Goal: Transaction & Acquisition: Purchase product/service

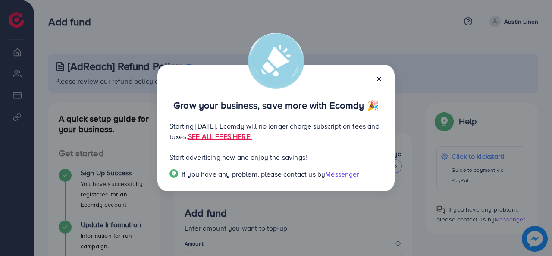
click at [379, 77] on icon at bounding box center [378, 78] width 7 height 7
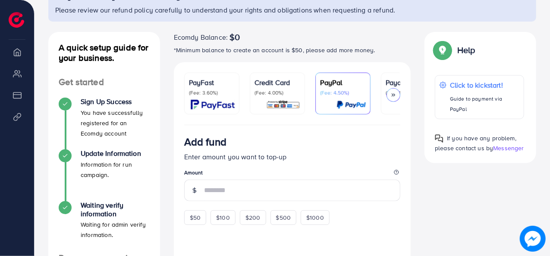
scroll to position [70, 0]
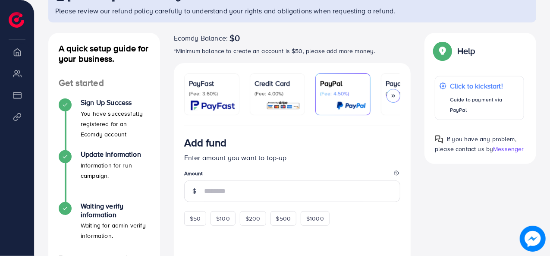
click at [267, 102] on img at bounding box center [283, 105] width 34 height 10
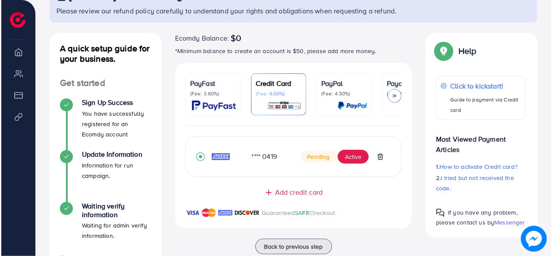
scroll to position [135, 0]
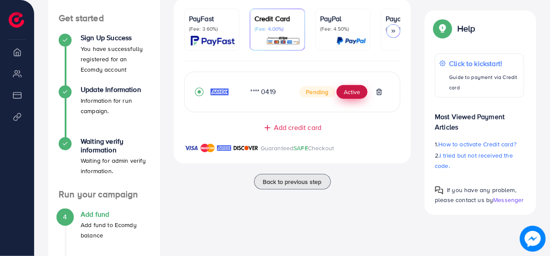
click at [350, 94] on button "Active" at bounding box center [351, 92] width 31 height 14
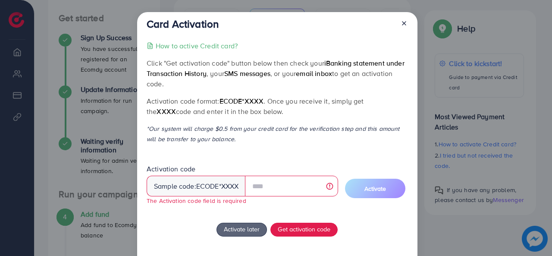
click at [214, 189] on span "ecode" at bounding box center [207, 186] width 23 height 10
click at [256, 187] on input "text" at bounding box center [291, 185] width 93 height 21
drag, startPoint x: 228, startPoint y: 63, endPoint x: 301, endPoint y: 69, distance: 72.6
click at [301, 69] on p "Click "Get activation code" button below then check your iBanking statement und…" at bounding box center [277, 73] width 261 height 31
click at [301, 69] on span "email inbox" at bounding box center [314, 73] width 36 height 9
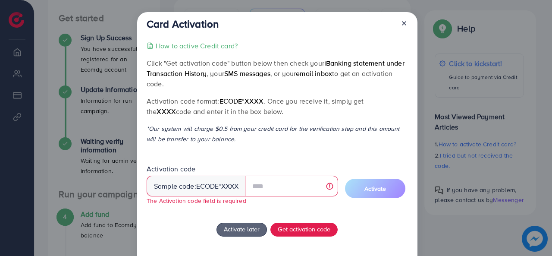
drag, startPoint x: 232, startPoint y: 80, endPoint x: 273, endPoint y: 76, distance: 41.1
click at [273, 76] on p "Click "Get activation code" button below then check your iBanking statement und…" at bounding box center [277, 73] width 261 height 31
click at [222, 85] on p "Click "Get activation code" button below then check your iBanking statement und…" at bounding box center [277, 73] width 261 height 31
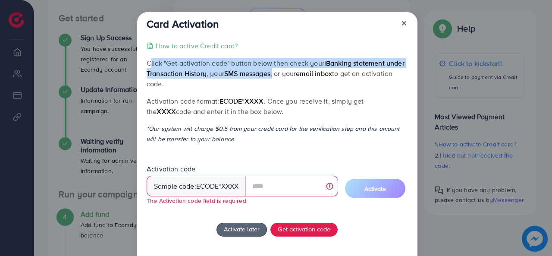
drag, startPoint x: 147, startPoint y: 65, endPoint x: 275, endPoint y: 77, distance: 127.7
click at [275, 77] on p "Click "Get activation code" button below then check your iBanking statement und…" at bounding box center [277, 73] width 261 height 31
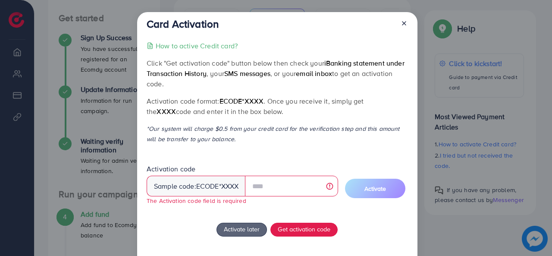
click at [290, 77] on p "Click "Get activation code" button below then check your iBanking statement und…" at bounding box center [277, 73] width 261 height 31
drag, startPoint x: 276, startPoint y: 72, endPoint x: 316, endPoint y: 85, distance: 42.4
click at [316, 85] on p "Click "Get activation code" button below then check your iBanking statement und…" at bounding box center [277, 73] width 261 height 31
drag, startPoint x: 316, startPoint y: 85, endPoint x: 278, endPoint y: 78, distance: 39.0
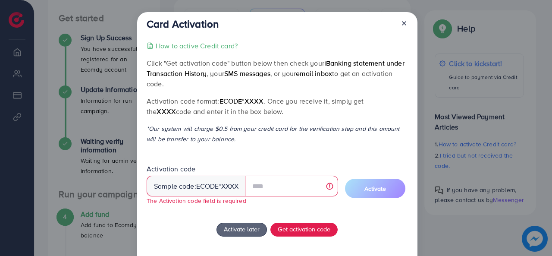
click at [278, 78] on p "Click "Get activation code" button below then check your iBanking statement und…" at bounding box center [277, 73] width 261 height 31
click at [270, 88] on div "How to active Credit card? Click "Get activation code" button below then check …" at bounding box center [277, 163] width 261 height 244
click at [297, 235] on button "Get activation code" at bounding box center [303, 229] width 67 height 14
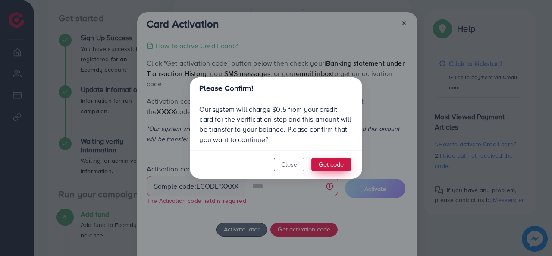
click at [325, 165] on button "Get code" at bounding box center [331, 164] width 40 height 14
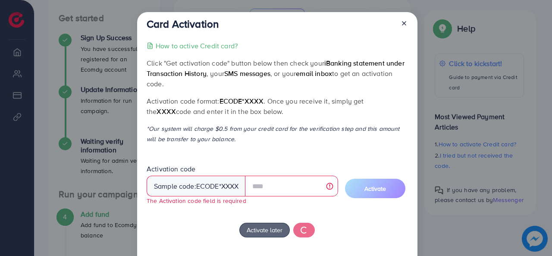
click at [220, 190] on div "Sample code: ecode *XXXX" at bounding box center [196, 185] width 99 height 21
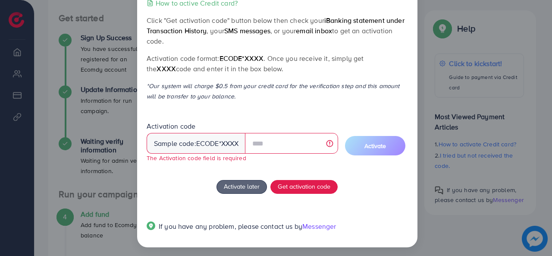
scroll to position [46, 0]
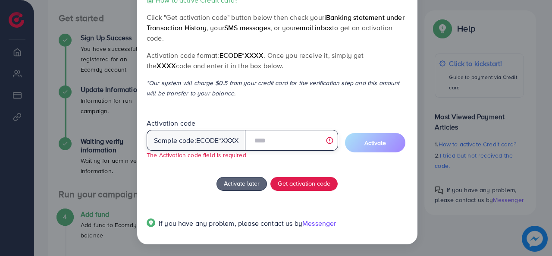
click at [284, 146] on input "text" at bounding box center [291, 140] width 93 height 21
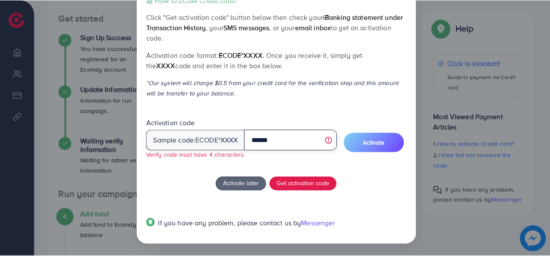
scroll to position [0, 0]
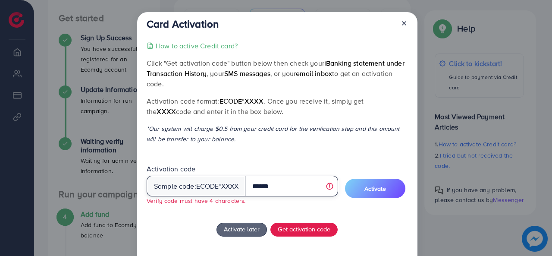
type input "******"
click at [403, 22] on icon at bounding box center [403, 23] width 7 height 7
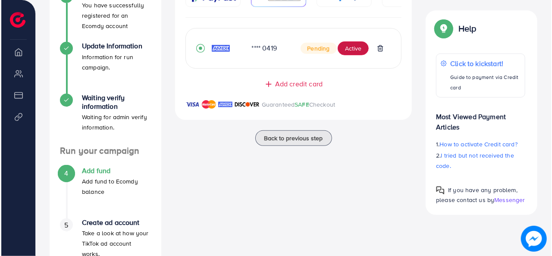
scroll to position [143, 0]
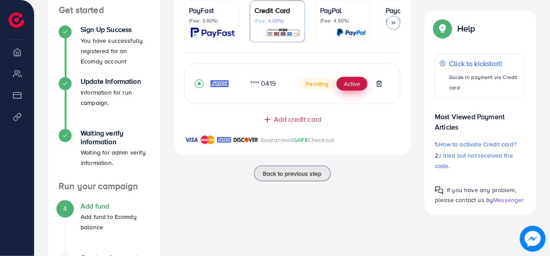
click at [347, 81] on button "Active" at bounding box center [351, 84] width 31 height 14
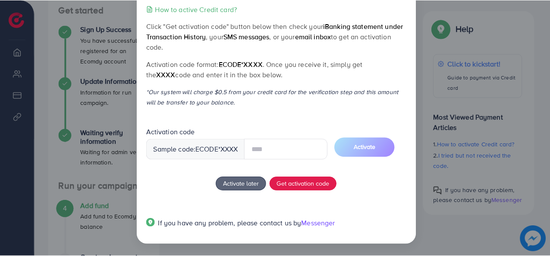
scroll to position [0, 0]
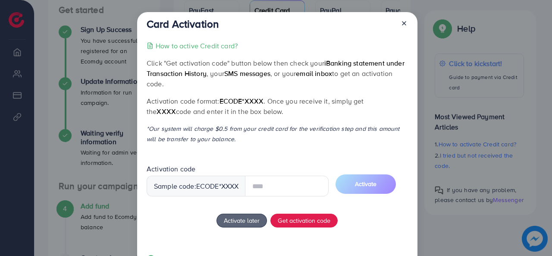
click at [403, 25] on icon at bounding box center [403, 23] width 7 height 7
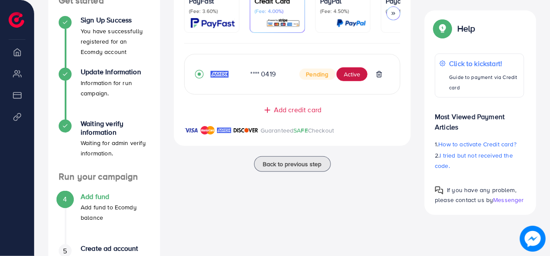
scroll to position [156, 0]
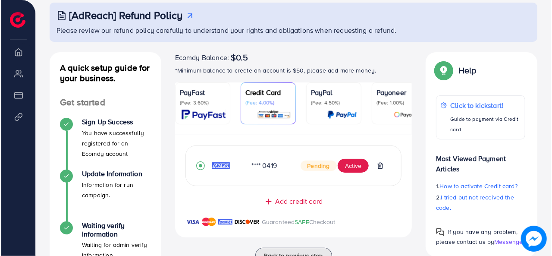
scroll to position [51, 0]
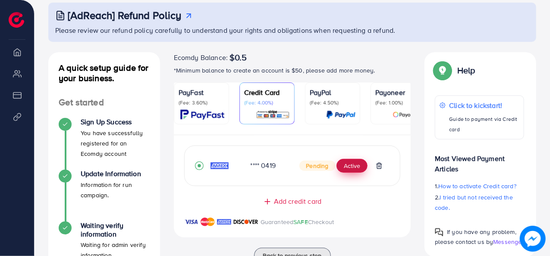
click at [353, 166] on button "Active" at bounding box center [351, 166] width 31 height 14
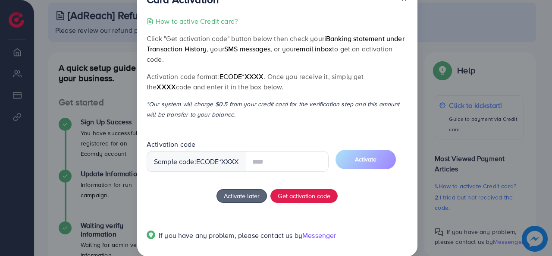
scroll to position [23, 0]
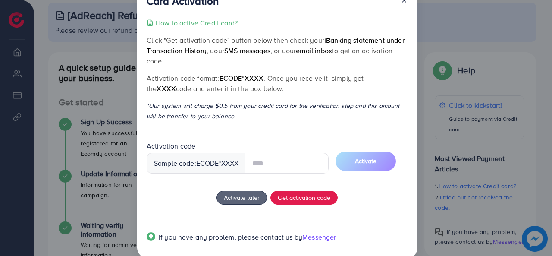
click at [278, 163] on input "text" at bounding box center [287, 163] width 84 height 21
click at [294, 179] on span "Activation code Sample code: ecode *XXXX" at bounding box center [238, 161] width 182 height 39
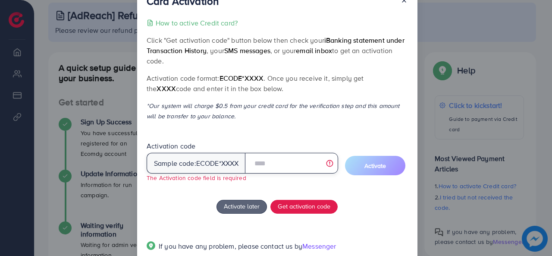
click at [273, 158] on input "text" at bounding box center [291, 163] width 93 height 21
drag, startPoint x: 281, startPoint y: 165, endPoint x: 252, endPoint y: 161, distance: 29.6
click at [252, 161] on input "******" at bounding box center [291, 163] width 93 height 21
click at [276, 168] on input "******" at bounding box center [291, 163] width 93 height 21
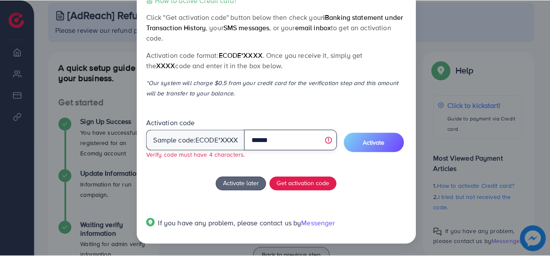
scroll to position [0, 0]
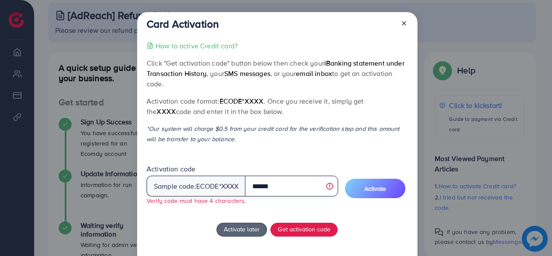
type input "******"
click at [403, 25] on icon at bounding box center [403, 23] width 7 height 7
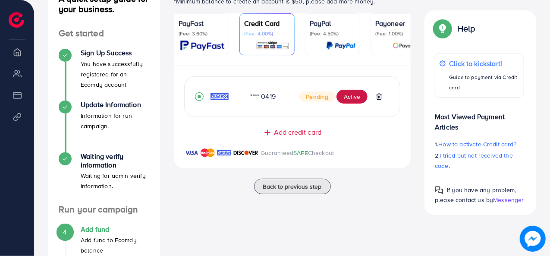
scroll to position [120, 0]
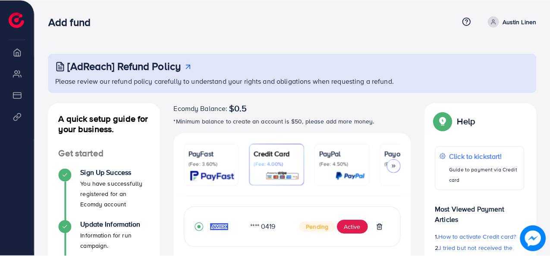
scroll to position [216, 0]
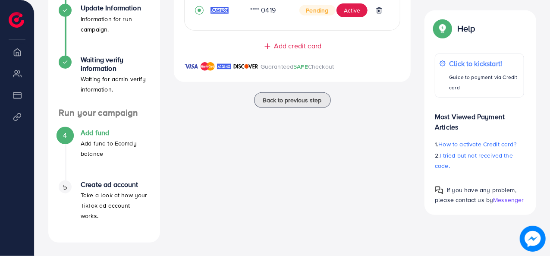
click at [96, 131] on div "4 Add fund Add fund to Ecomdy balance" at bounding box center [104, 143] width 91 height 30
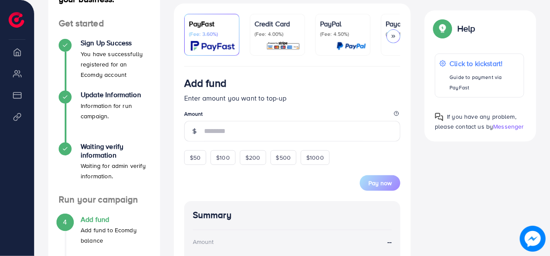
scroll to position [134, 0]
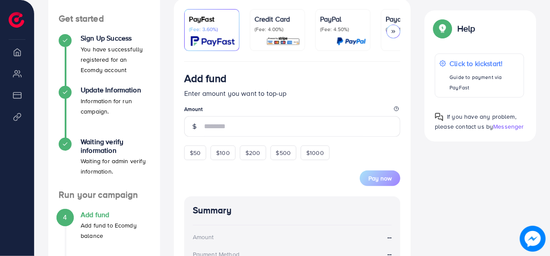
click at [303, 15] on link "Credit Card (Fee: 4.00%)" at bounding box center [277, 30] width 55 height 42
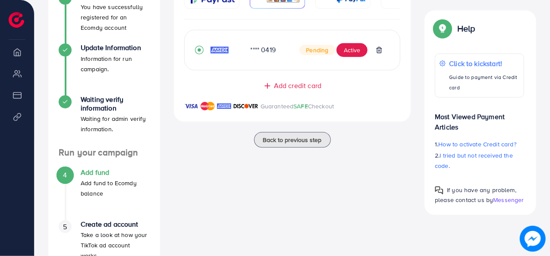
scroll to position [216, 0]
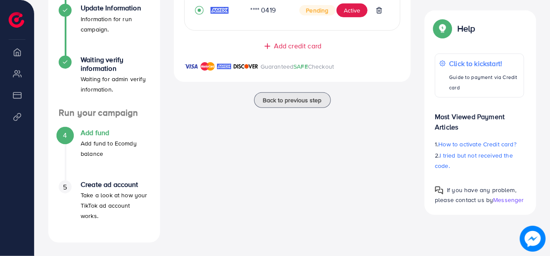
click at [226, 187] on div "Ecomdy Balance: $0.5 *Minimum balance to create an account is $50, please add m…" at bounding box center [292, 65] width 251 height 356
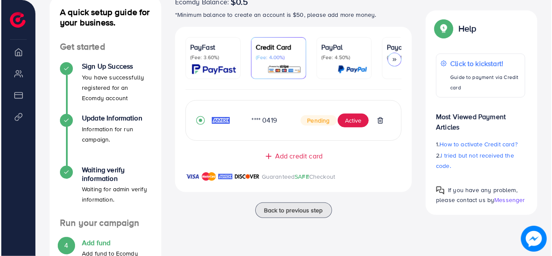
scroll to position [108, 0]
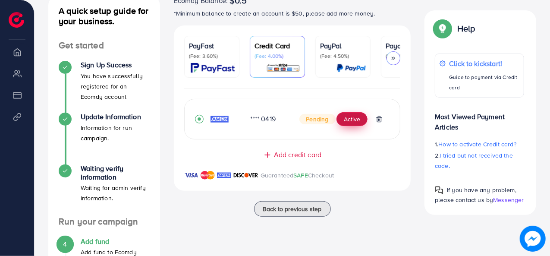
click at [353, 125] on button "Active" at bounding box center [351, 119] width 31 height 14
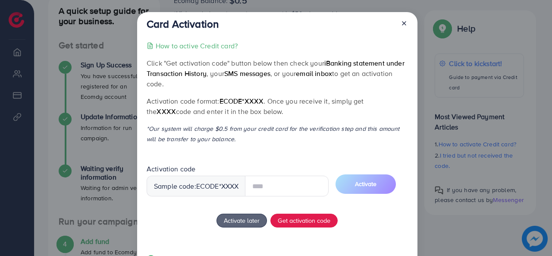
click at [303, 189] on input "text" at bounding box center [287, 185] width 84 height 21
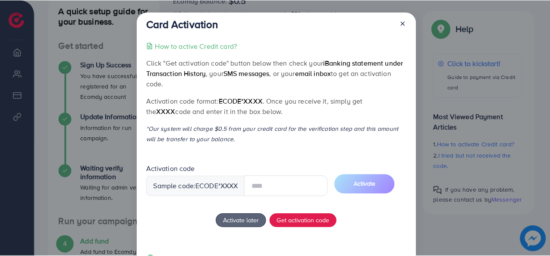
scroll to position [37, 0]
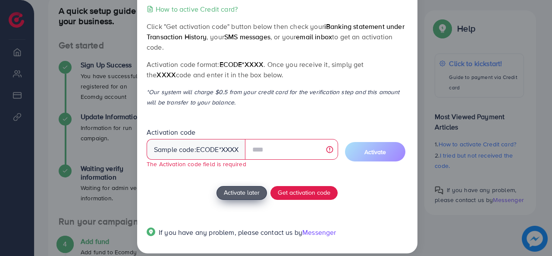
click at [240, 187] on button "Activate later" at bounding box center [241, 193] width 50 height 14
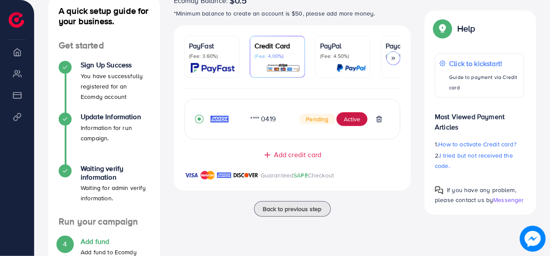
scroll to position [216, 0]
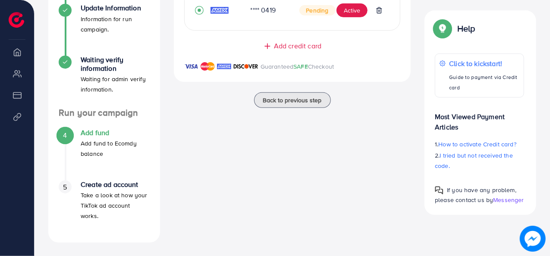
click at [109, 204] on p "Take a look at how your TikTok ad account works." at bounding box center [115, 205] width 69 height 31
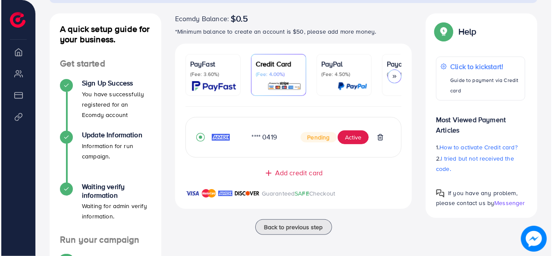
scroll to position [85, 0]
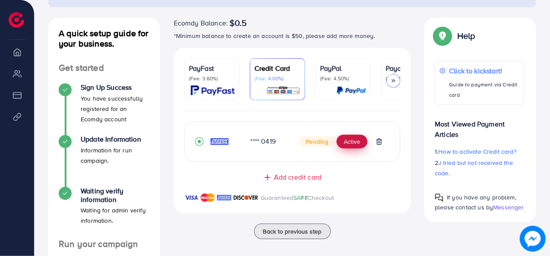
click at [356, 141] on button "Active" at bounding box center [351, 141] width 31 height 14
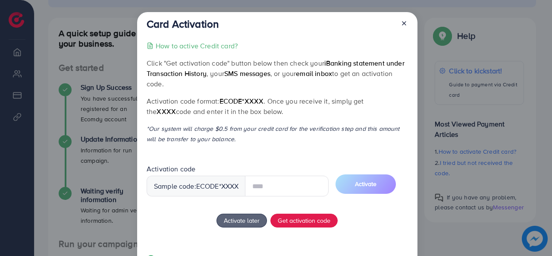
scroll to position [37, 0]
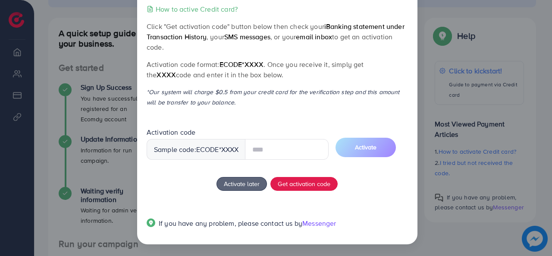
click at [260, 150] on input "text" at bounding box center [287, 149] width 84 height 21
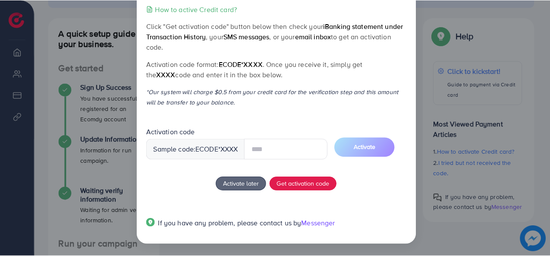
scroll to position [0, 0]
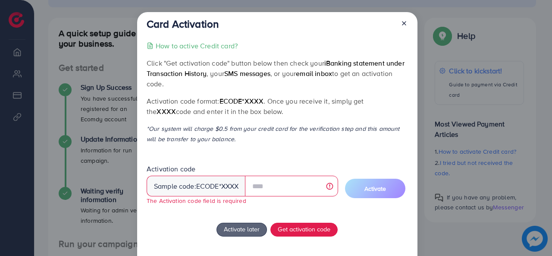
click at [400, 21] on icon at bounding box center [403, 23] width 7 height 7
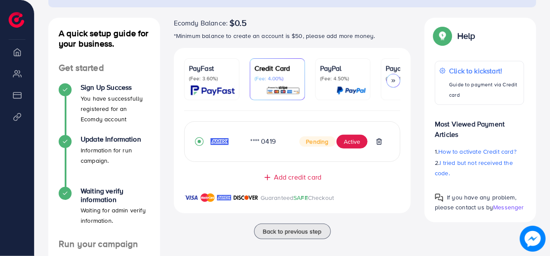
drag, startPoint x: 251, startPoint y: 24, endPoint x: 230, endPoint y: 24, distance: 21.1
click at [230, 24] on div "Ecomdy Balance: $0.5" at bounding box center [292, 23] width 237 height 10
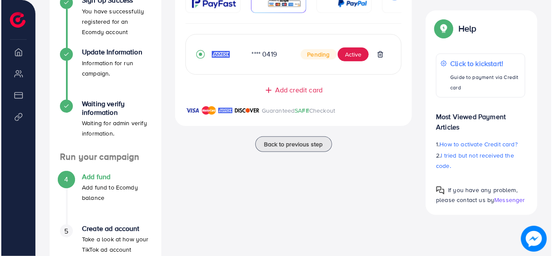
scroll to position [104, 0]
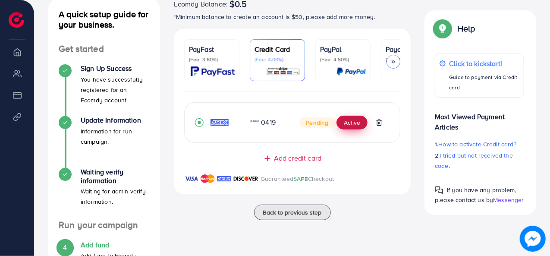
click at [347, 125] on button "Active" at bounding box center [351, 123] width 31 height 14
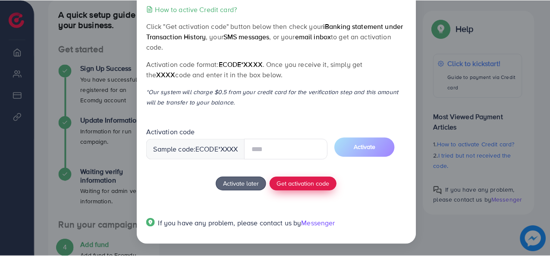
scroll to position [0, 0]
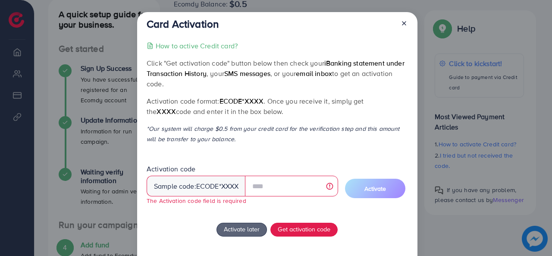
click at [403, 25] on line at bounding box center [403, 23] width 3 height 3
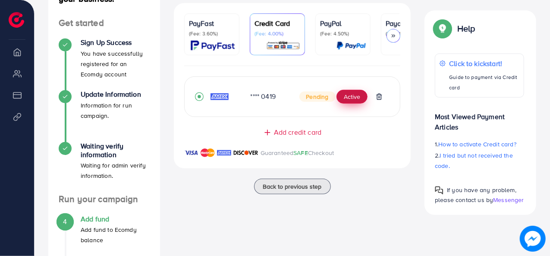
click at [353, 102] on button "Active" at bounding box center [351, 97] width 31 height 14
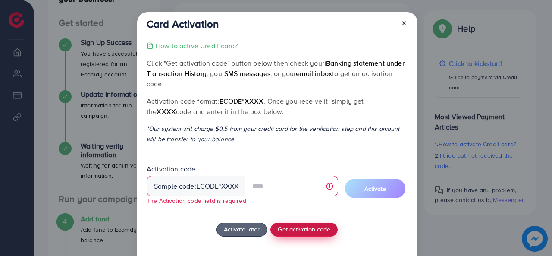
click at [304, 225] on button "Get activation code" at bounding box center [303, 229] width 67 height 14
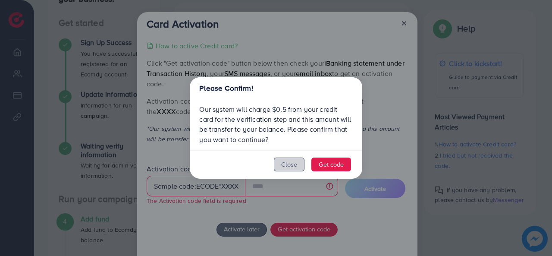
click at [299, 164] on button "Close" at bounding box center [289, 164] width 31 height 14
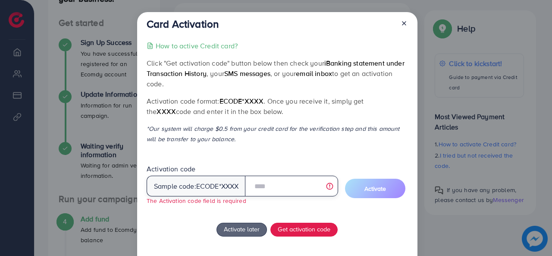
click at [285, 183] on input "text" at bounding box center [291, 185] width 93 height 21
click at [287, 182] on input "text" at bounding box center [291, 185] width 93 height 21
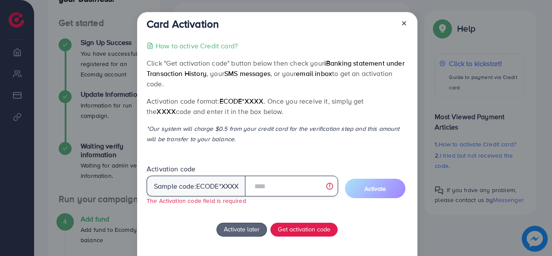
click at [330, 187] on input "text" at bounding box center [291, 185] width 93 height 21
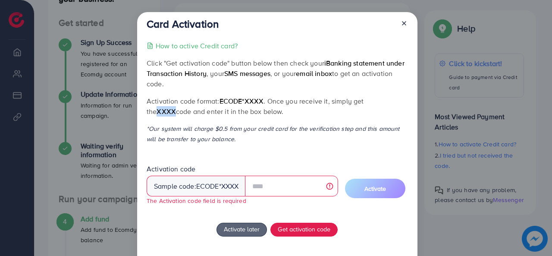
drag, startPoint x: 376, startPoint y: 101, endPoint x: 395, endPoint y: 102, distance: 19.0
click at [395, 102] on p "Activation code format: ecode*XXXX . Once you receive it, simply get the XXXX c…" at bounding box center [277, 106] width 261 height 21
click at [294, 228] on span "Get activation code" at bounding box center [304, 228] width 53 height 9
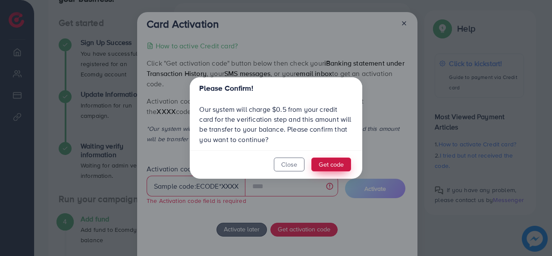
click at [327, 165] on button "Get code" at bounding box center [331, 164] width 40 height 14
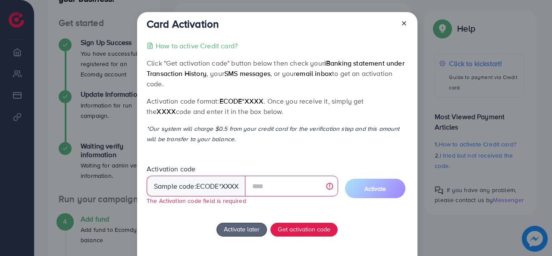
click at [403, 22] on line at bounding box center [403, 23] width 3 height 3
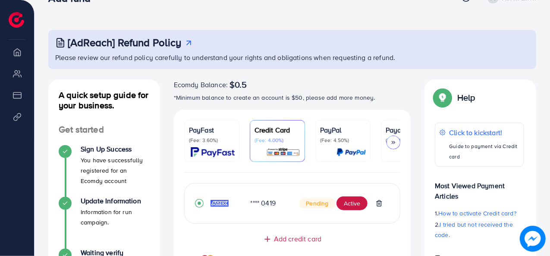
scroll to position [24, 0]
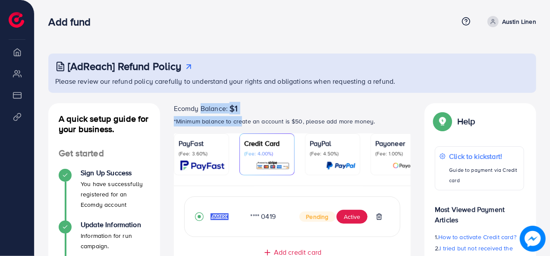
drag, startPoint x: 242, startPoint y: 118, endPoint x: 198, endPoint y: 111, distance: 44.5
click at [198, 111] on div "Ecomdy Balance: $1 *Minimum balance to create an account is $50, please add mor…" at bounding box center [292, 114] width 237 height 23
click at [237, 106] on span "$1" at bounding box center [233, 108] width 8 height 10
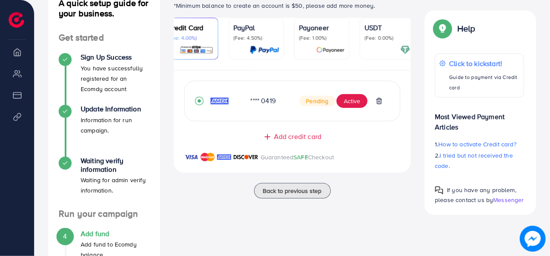
scroll to position [216, 0]
